Goal: Information Seeking & Learning: Learn about a topic

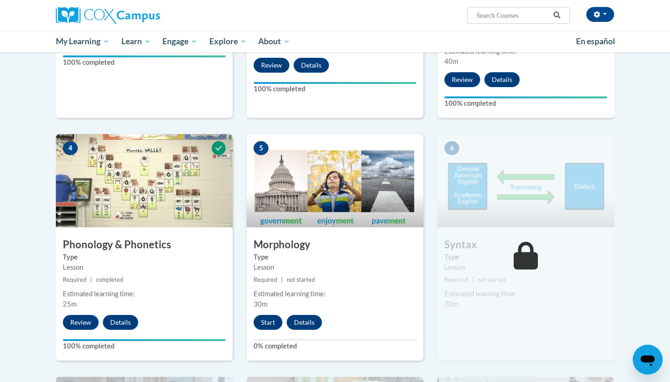
scroll to position [396, 0]
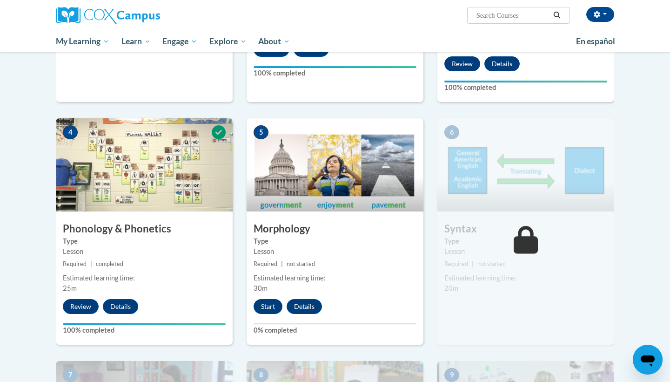
click at [265, 306] on button "Start" at bounding box center [268, 306] width 29 height 15
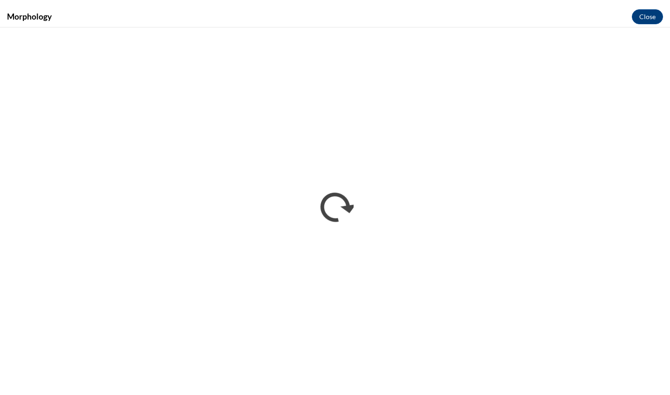
scroll to position [0, 0]
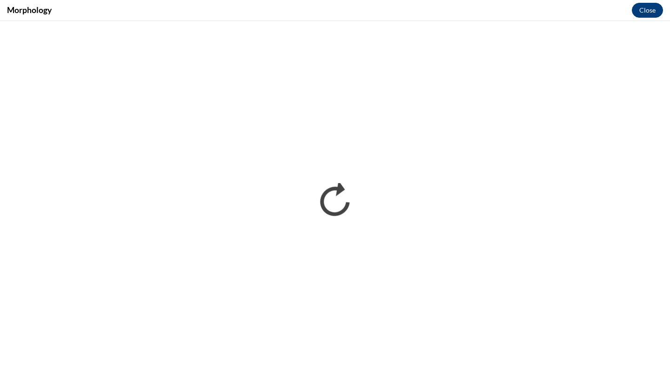
click at [649, 8] on button "Close" at bounding box center [647, 10] width 31 height 15
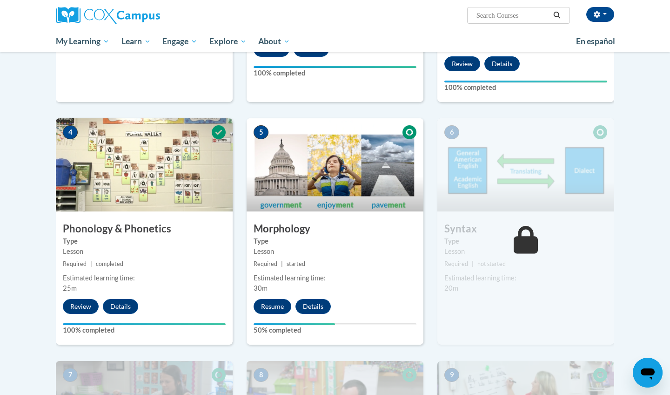
click at [9, 7] on div "Bailey Howell (America/New_York UTC-04:00) My Profile Inbox My Transcripts Log …" at bounding box center [335, 26] width 670 height 52
